Goal: Information Seeking & Learning: Learn about a topic

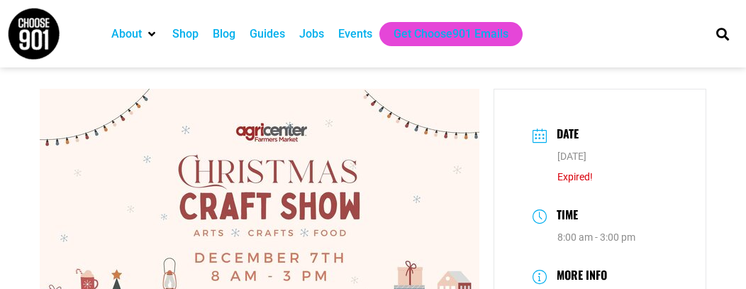
click at [358, 36] on div "Events" at bounding box center [355, 34] width 34 height 17
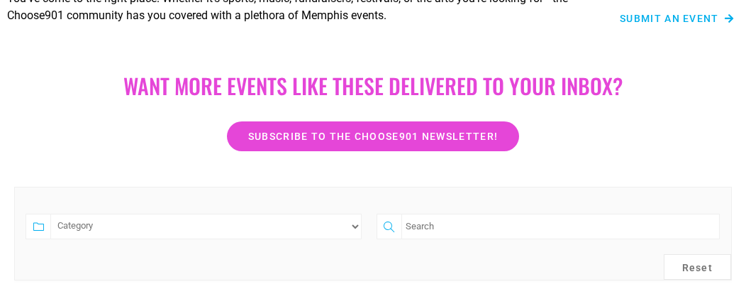
scroll to position [284, 0]
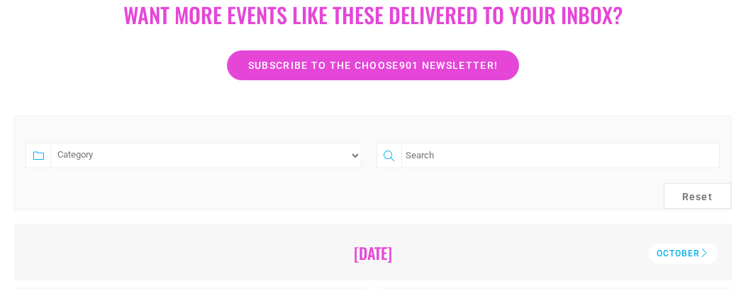
click at [446, 158] on input "search" at bounding box center [561, 156] width 319 height 26
type input "CRAFT SHOWS"
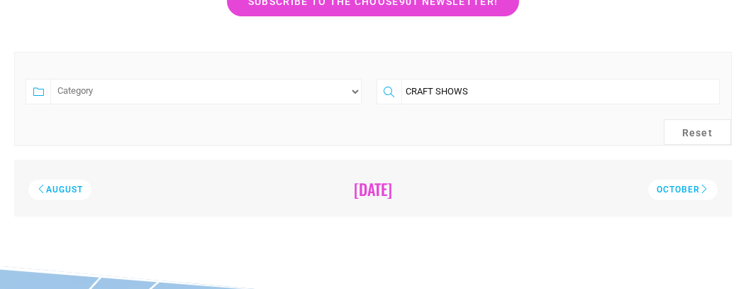
scroll to position [346, 0]
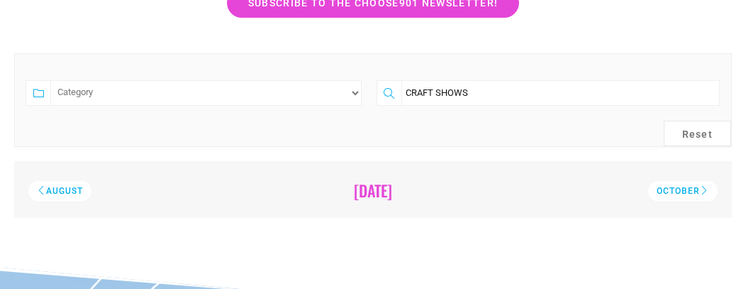
click at [483, 89] on input "CRAFT SHOWS" at bounding box center [561, 93] width 319 height 26
click at [703, 128] on button "Reset" at bounding box center [698, 134] width 68 height 26
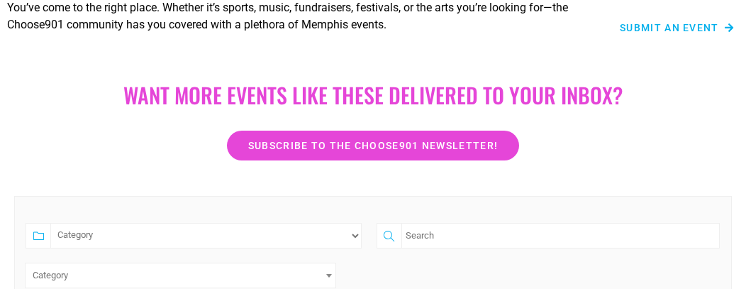
scroll to position [355, 0]
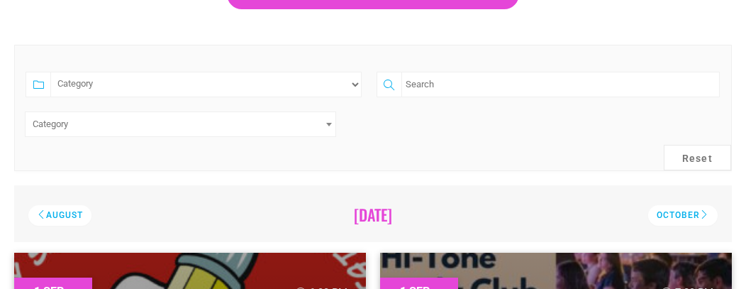
click at [431, 80] on input "search" at bounding box center [561, 85] width 319 height 26
click at [324, 129] on span at bounding box center [329, 124] width 14 height 24
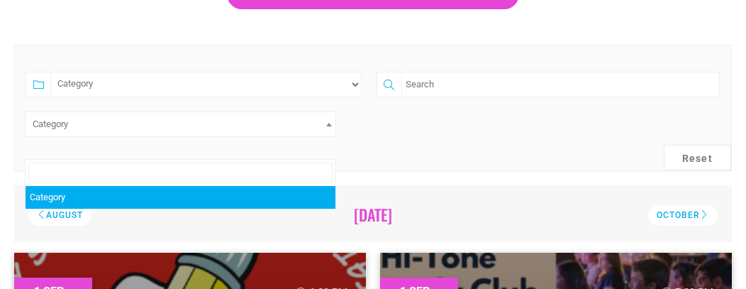
click at [324, 129] on span at bounding box center [329, 124] width 14 height 24
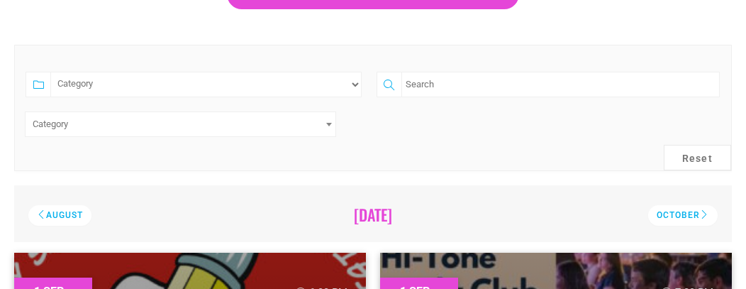
select select "73"
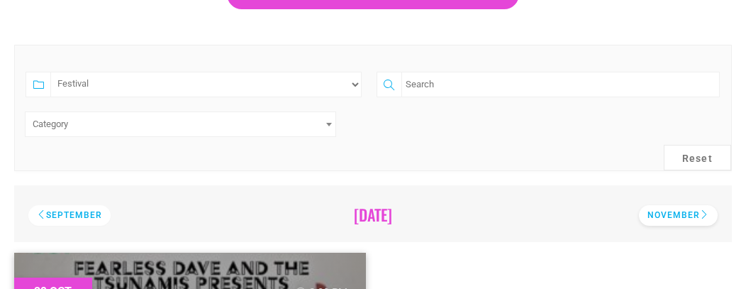
click at [674, 211] on div "November" at bounding box center [678, 215] width 79 height 21
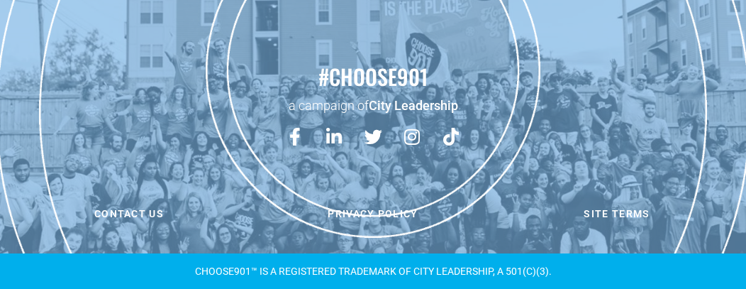
scroll to position [450, 0]
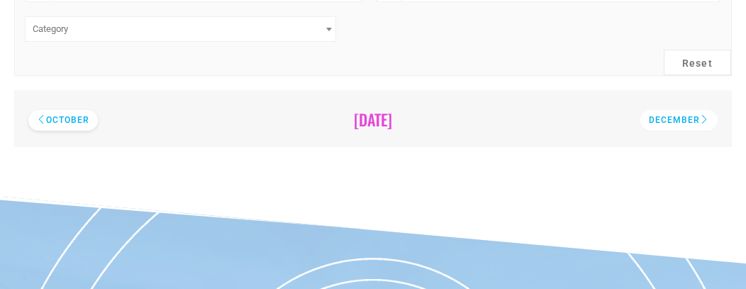
click at [74, 118] on div "October" at bounding box center [63, 120] width 70 height 21
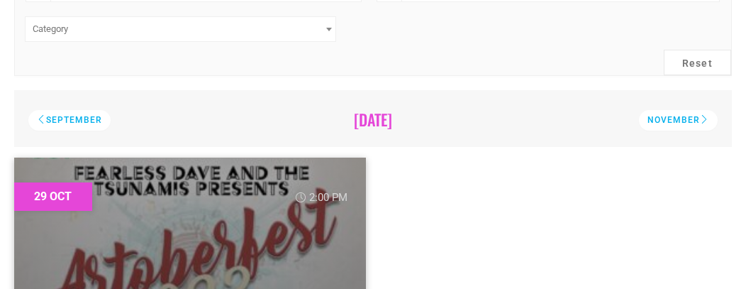
click at [74, 118] on div "September" at bounding box center [69, 120] width 82 height 21
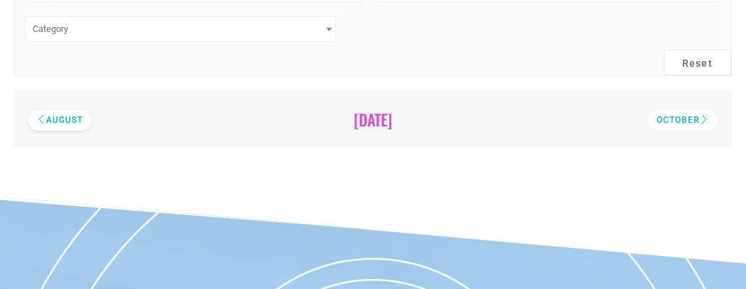
click at [59, 126] on div "August" at bounding box center [59, 120] width 63 height 21
click at [59, 126] on div "July" at bounding box center [52, 120] width 48 height 21
click at [59, 126] on div "June" at bounding box center [53, 120] width 51 height 21
click at [59, 126] on div "May" at bounding box center [51, 120] width 46 height 21
click at [59, 122] on div "April" at bounding box center [54, 120] width 53 height 21
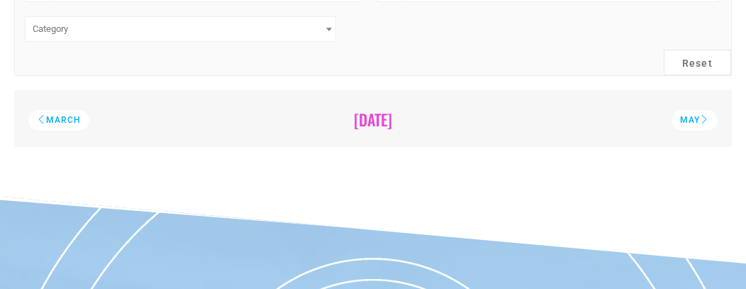
click at [59, 122] on div "March" at bounding box center [58, 120] width 61 height 21
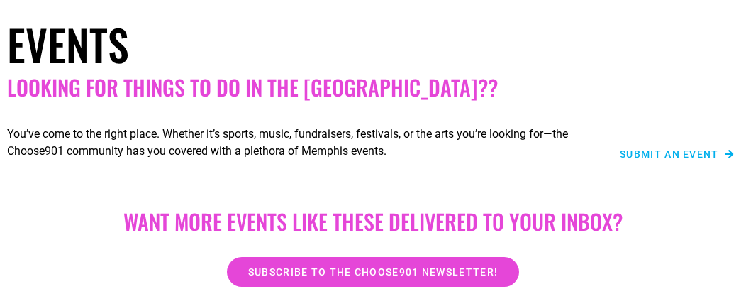
scroll to position [0, 0]
